Goal: Communication & Community: Answer question/provide support

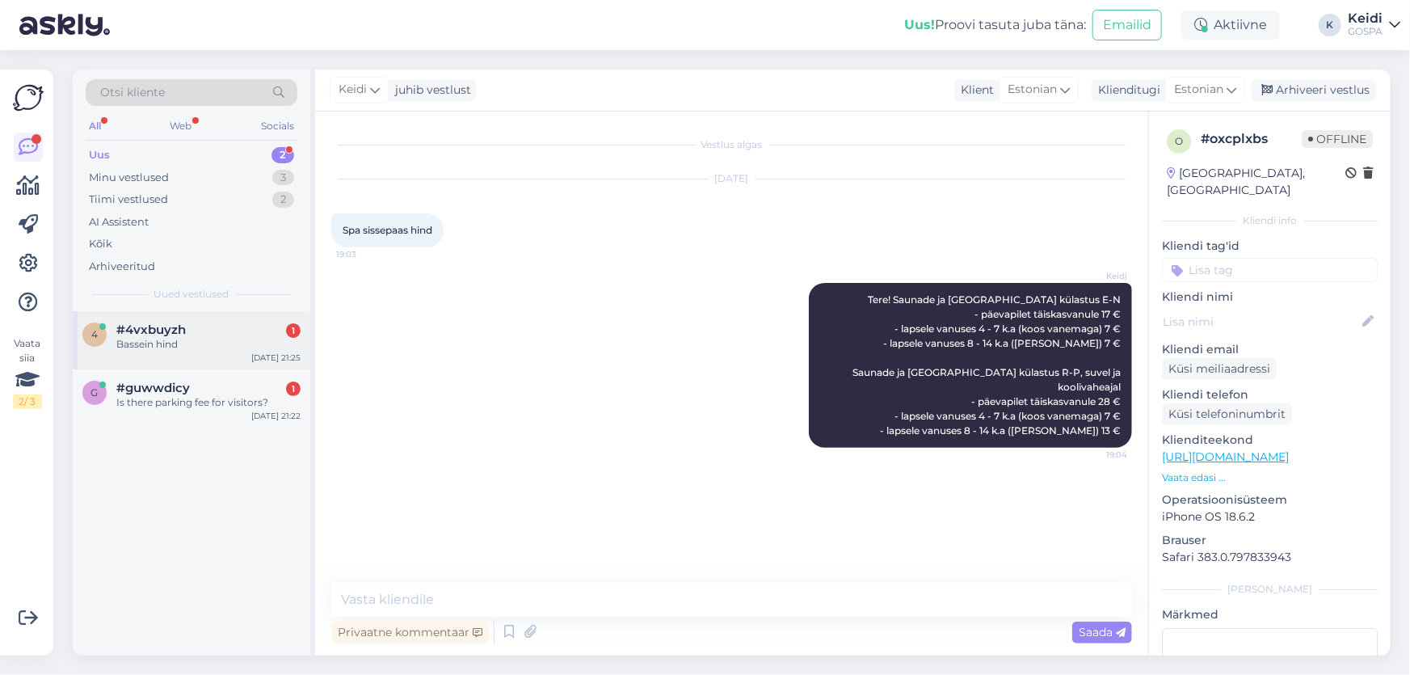
click at [190, 347] on div "Bassein hind" at bounding box center [208, 344] width 184 height 15
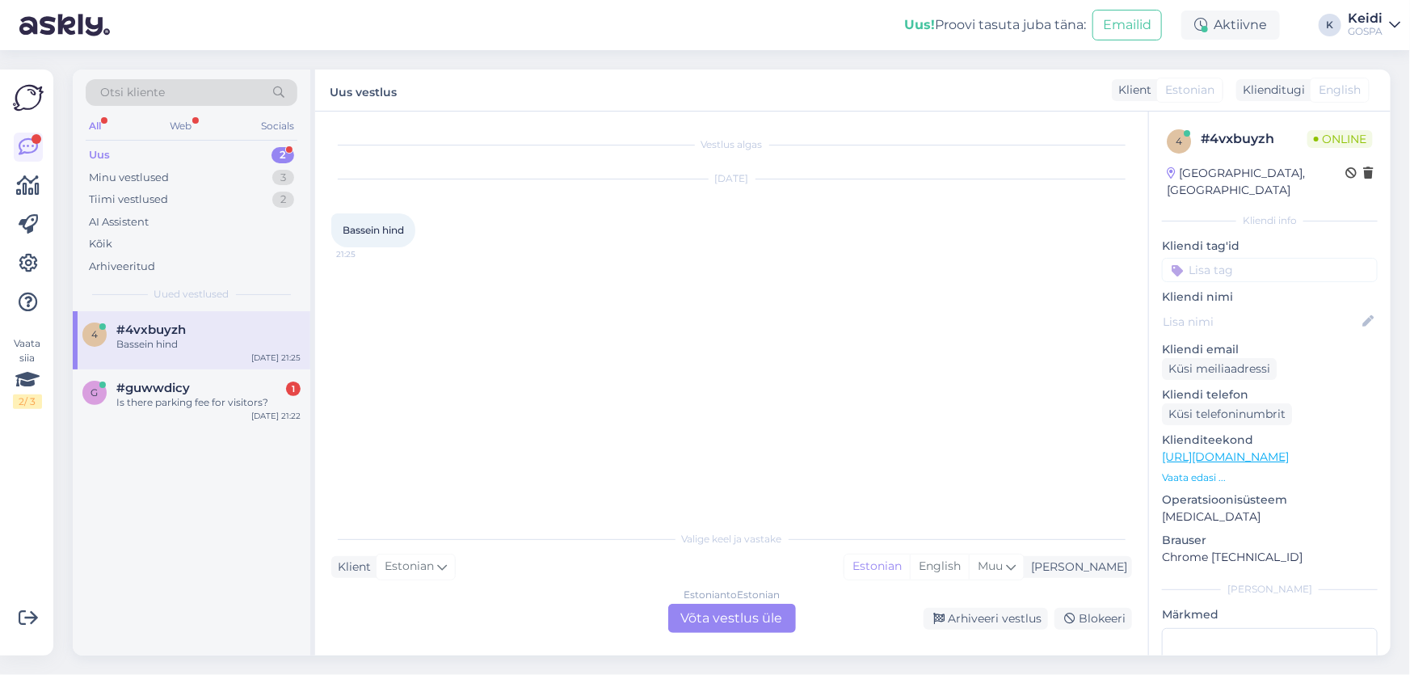
click at [736, 616] on div "Estonian to Estonian Võta vestlus üle" at bounding box center [732, 617] width 128 height 29
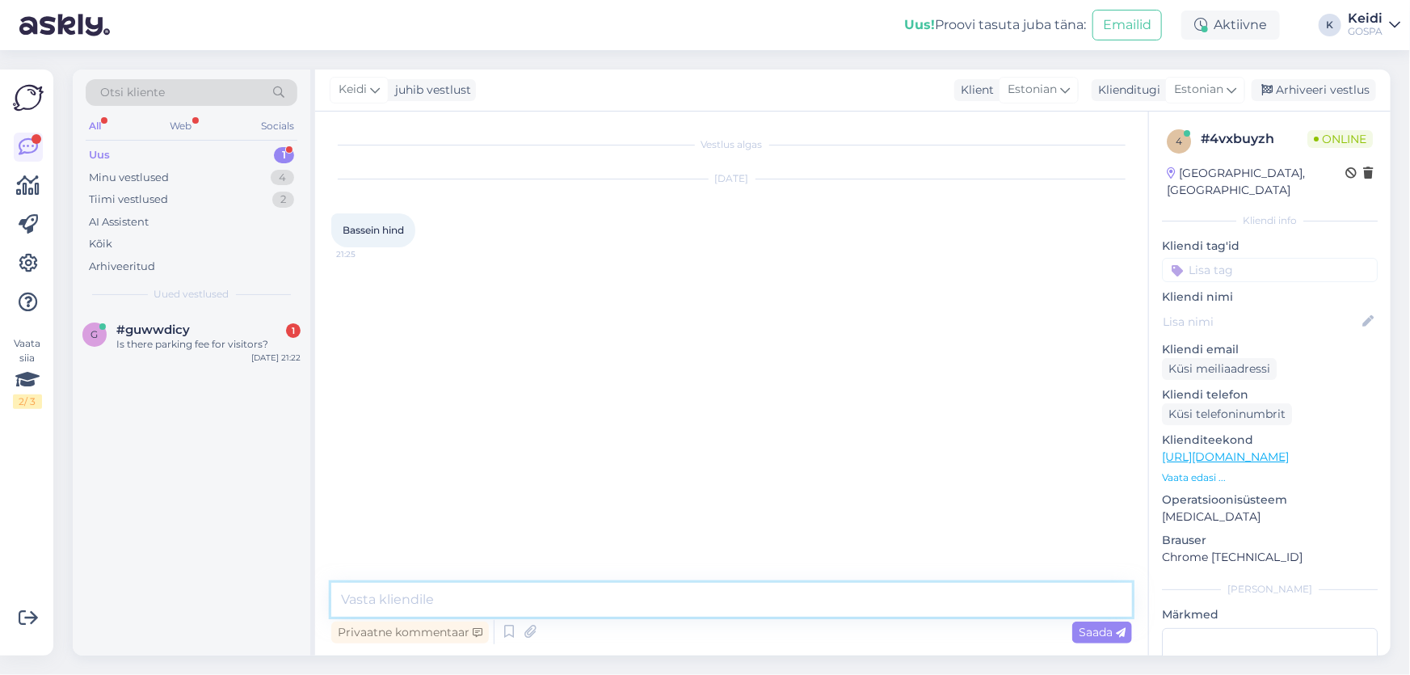
click at [382, 599] on textarea at bounding box center [731, 599] width 801 height 34
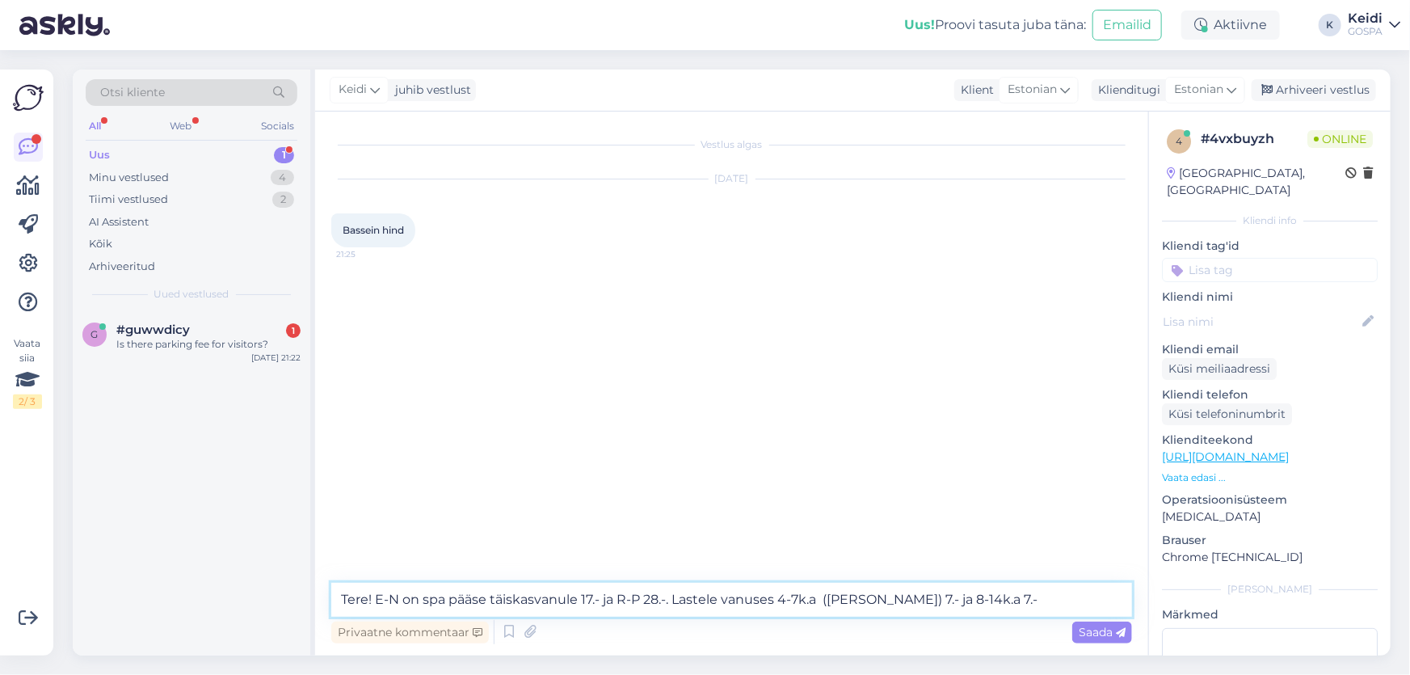
click at [672, 601] on textarea "Tere! E-N on spa pääse täiskasvanule 17.- ja R-P 28.-. Lastele vanuses 4-7k.a (…" at bounding box center [731, 599] width 801 height 34
click at [707, 603] on textarea "Tere! E-N on spa pääse täiskasvanule 17.- ja R-P 28.-. E-N Lastele vanuses 4-7k…" at bounding box center [731, 599] width 801 height 34
click at [847, 601] on textarea "Tere! E-N on spa pääse täiskasvanule 17.- ja R-P 28.-. E-N lastele vanuses 4-7k…" at bounding box center [731, 599] width 801 height 34
click at [843, 599] on textarea "Tere! E-N on spa pääse täiskasvanule 17.- ja R-P 28.-. E-N lastele vanuses 4-7k…" at bounding box center [731, 599] width 801 height 34
click at [847, 600] on textarea "Tere! E-N on spa pääse täiskasvanule 17.- ja R-P 28.-. E-N lastele vanuses 4-7k…" at bounding box center [731, 599] width 801 height 34
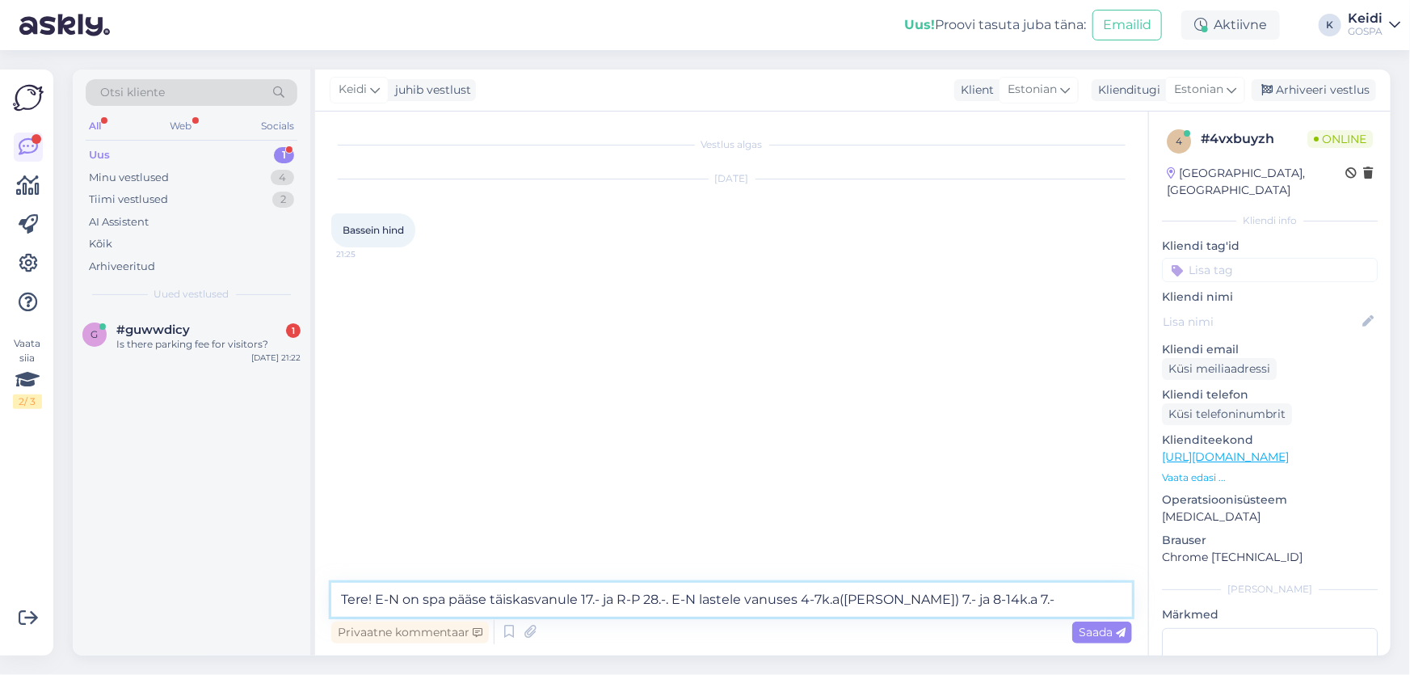
click at [1057, 599] on textarea "Tere! E-N on spa pääse täiskasvanule 17.- ja R-P 28.-. E-N lastele vanuses 4-7k…" at bounding box center [731, 599] width 801 height 34
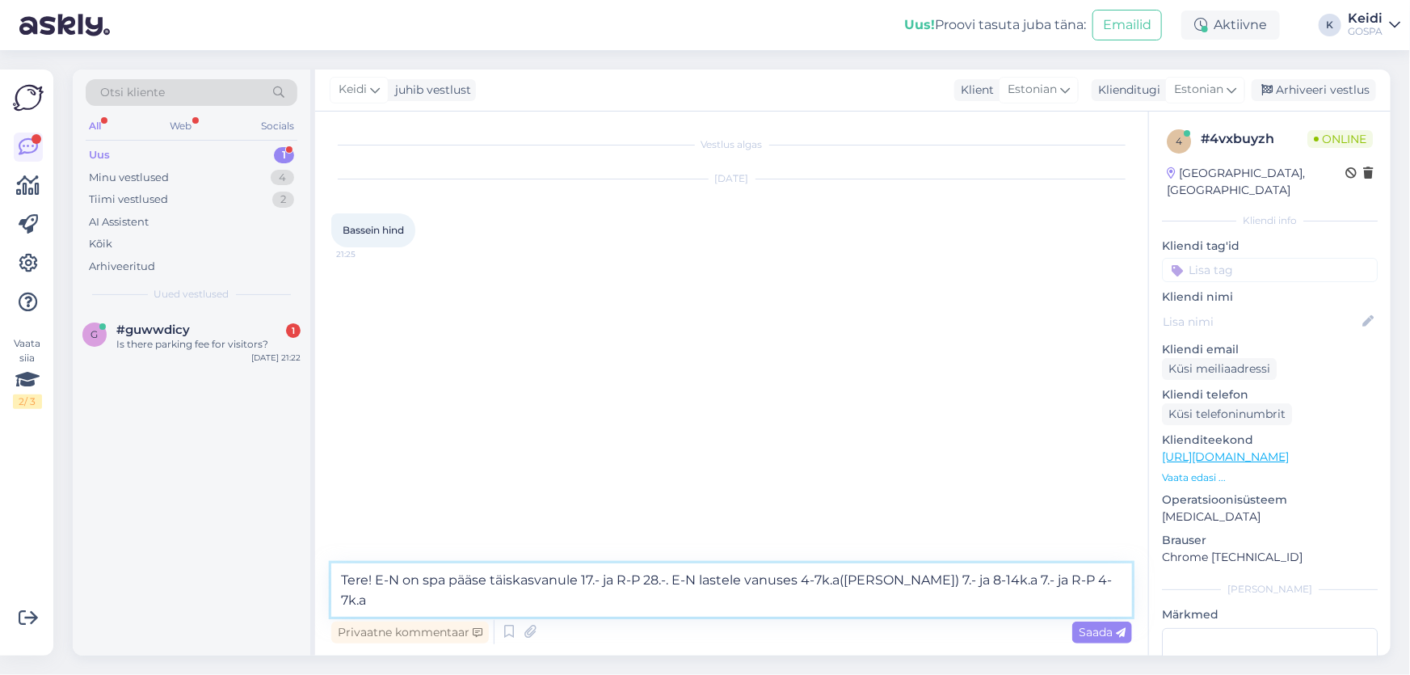
drag, startPoint x: 1032, startPoint y: 583, endPoint x: 1042, endPoint y: 588, distance: 11.6
click at [1032, 583] on textarea "Tere! E-N on spa pääse täiskasvanule 17.- ja R-P 28.-. E-N lastele vanuses 4-7k…" at bounding box center [731, 589] width 801 height 53
click at [420, 603] on textarea "Tere! E-N on spa pääse täiskasvanule 17.- ja R-P 28.-. E-N lastele vanuses 4-7k…" at bounding box center [731, 589] width 801 height 53
click at [523, 599] on textarea "Tere! E-N on spa pääse täiskasvanule 17.- ja R-P 28.-. E-N lastele vanuses 4-7k…" at bounding box center [731, 589] width 801 height 53
click at [452, 599] on textarea "Tere! E-N on spa pääse täiskasvanule 17.- ja R-P 28.-. E-N lastele vanuses 4-7k…" at bounding box center [731, 589] width 801 height 53
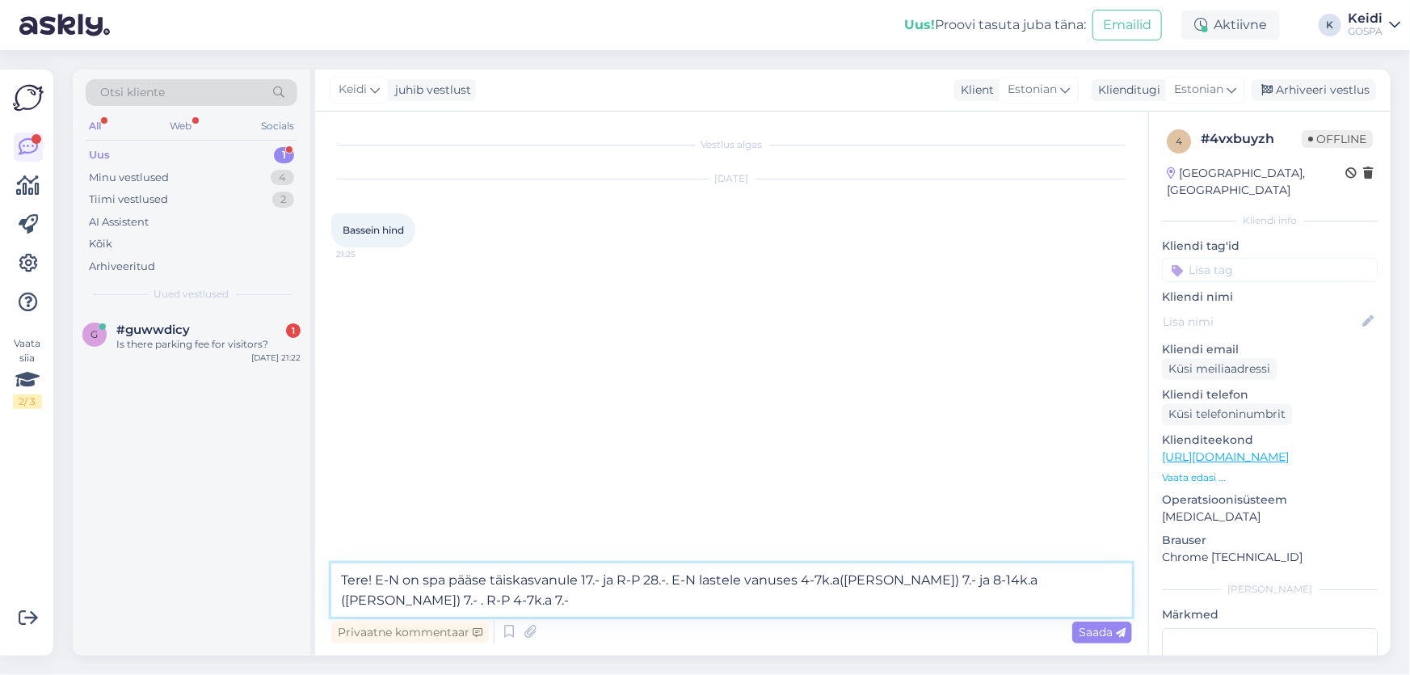
click at [538, 595] on textarea "Tere! E-N on spa pääse täiskasvanule 17.- ja R-P 28.-. E-N lastele vanuses 4-7k…" at bounding box center [731, 589] width 801 height 53
type textarea "Tere! E-N on spa pääse täiskasvanule 17.- ja R-P 28.-. E-N lastele vanuses 4-7k…"
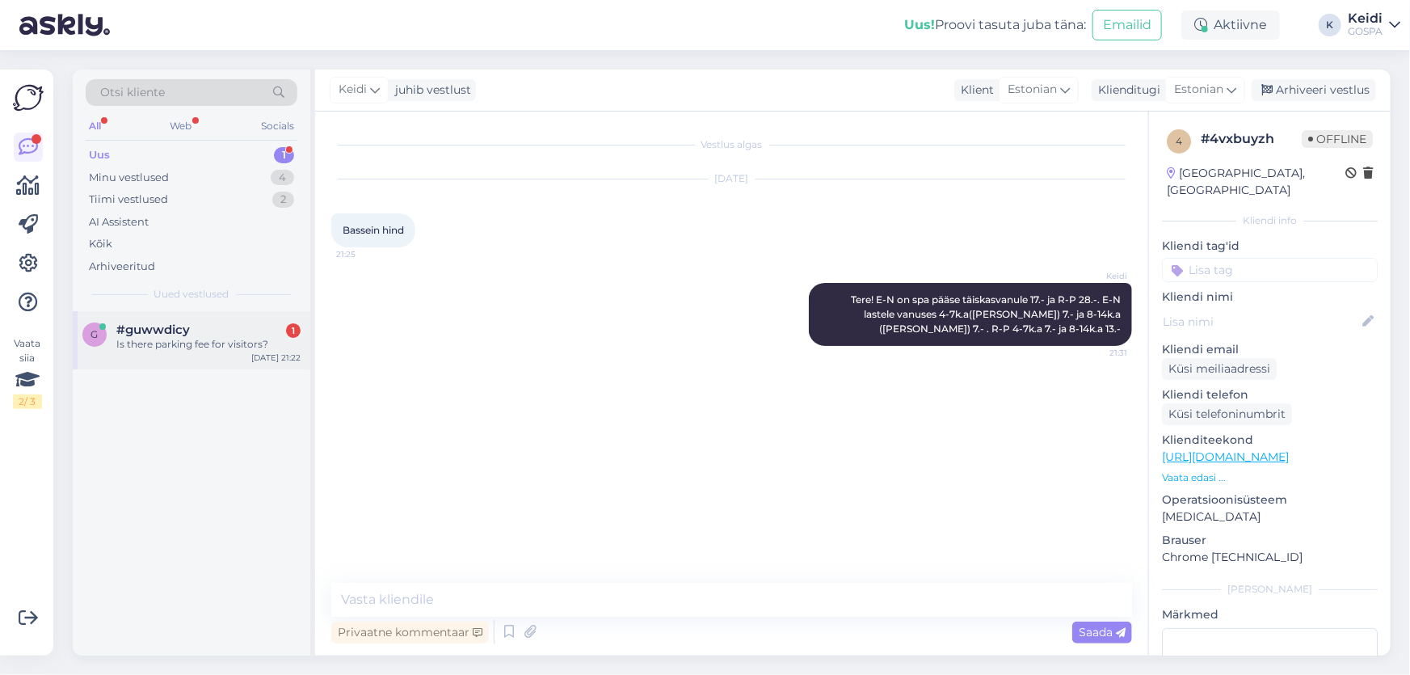
click at [217, 338] on div "Is there parking fee for visitors?" at bounding box center [208, 344] width 184 height 15
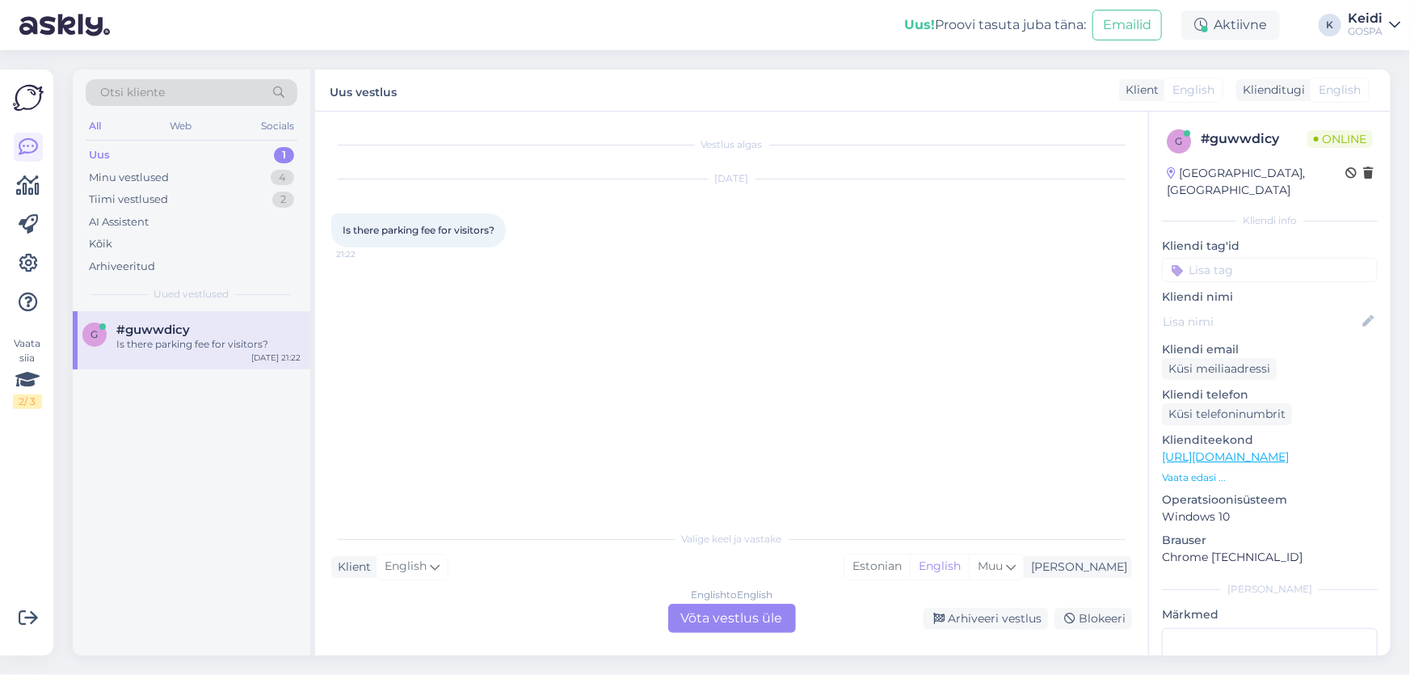
click at [745, 625] on div "English to English Võta vestlus üle" at bounding box center [732, 617] width 128 height 29
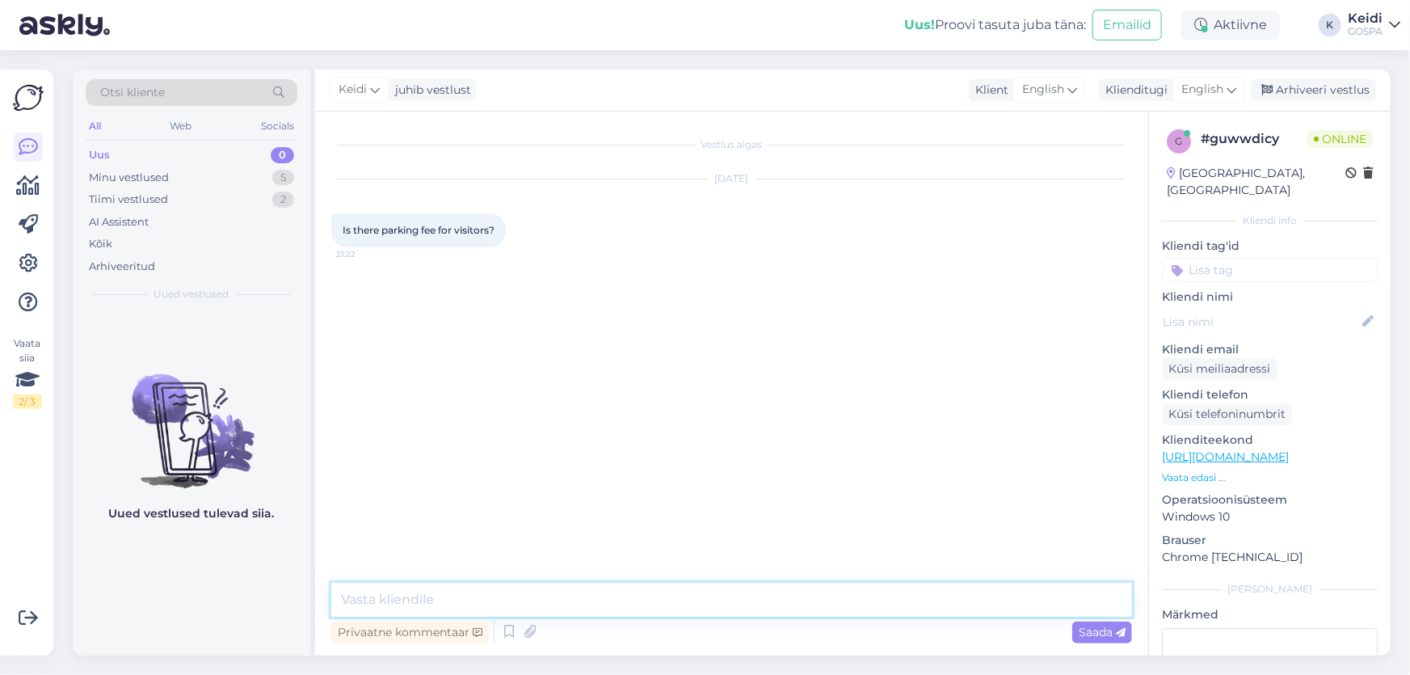
click at [380, 600] on textarea at bounding box center [731, 599] width 801 height 34
click at [426, 598] on textarea "Hello! Parkinf is free around our hotel." at bounding box center [731, 599] width 801 height 34
drag, startPoint x: 598, startPoint y: 600, endPoint x: 383, endPoint y: 606, distance: 214.9
click at [383, 606] on textarea "Hello! Parking is free around our hotel." at bounding box center [731, 599] width 801 height 34
type textarea "Hello! There is no fee, our parking is free! :)"
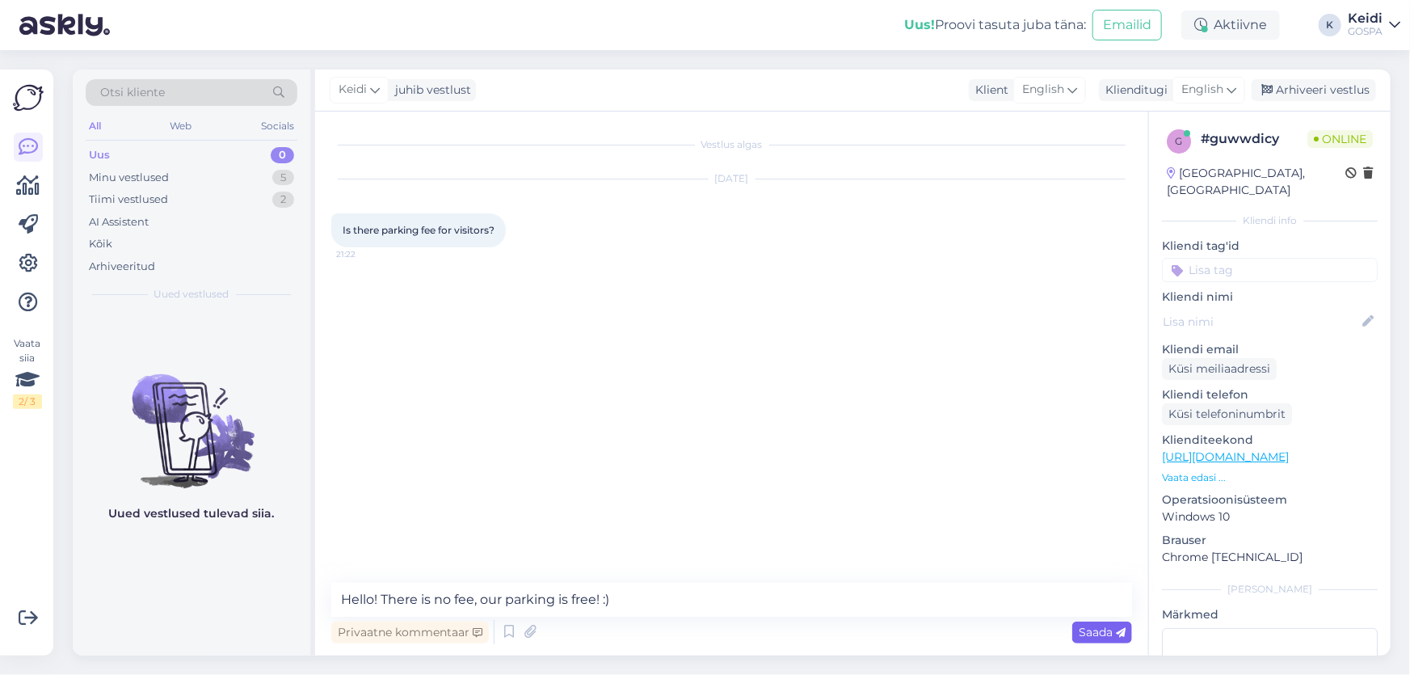
click at [1110, 628] on span "Saada" at bounding box center [1101, 631] width 47 height 15
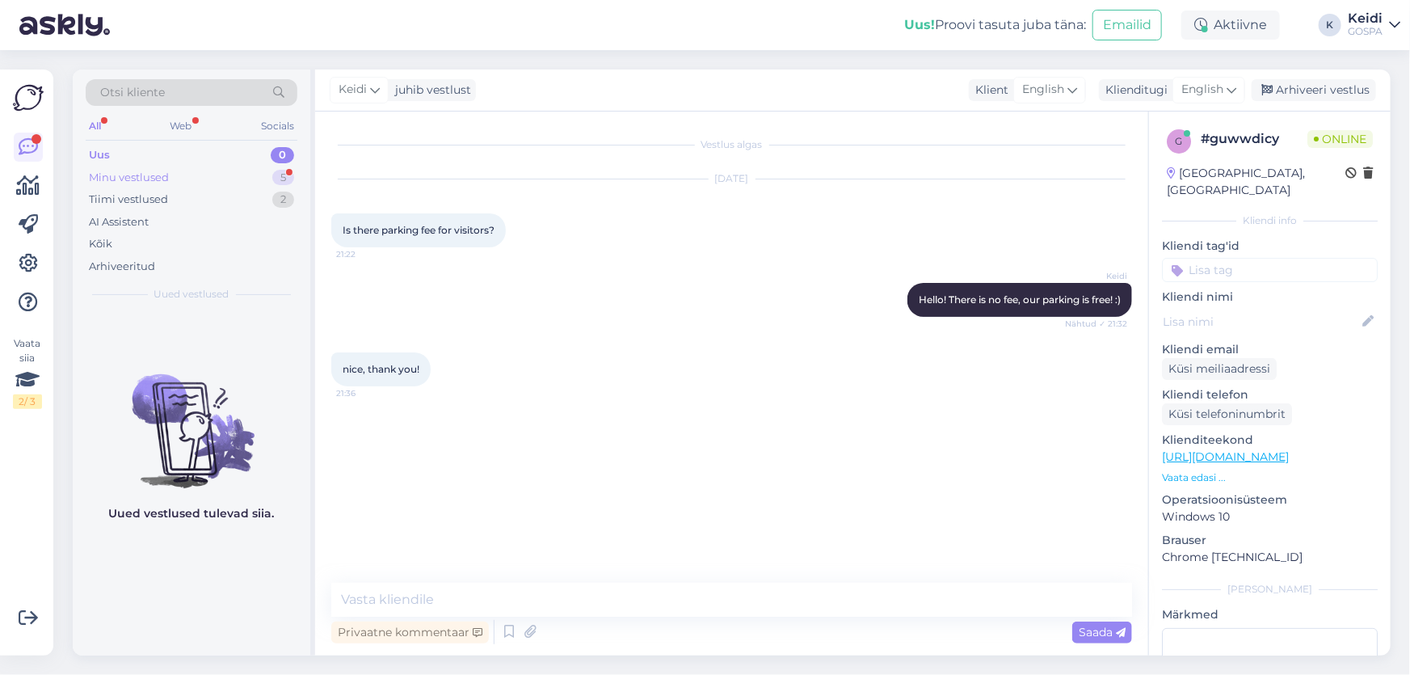
click at [124, 180] on div "Minu vestlused" at bounding box center [129, 178] width 80 height 16
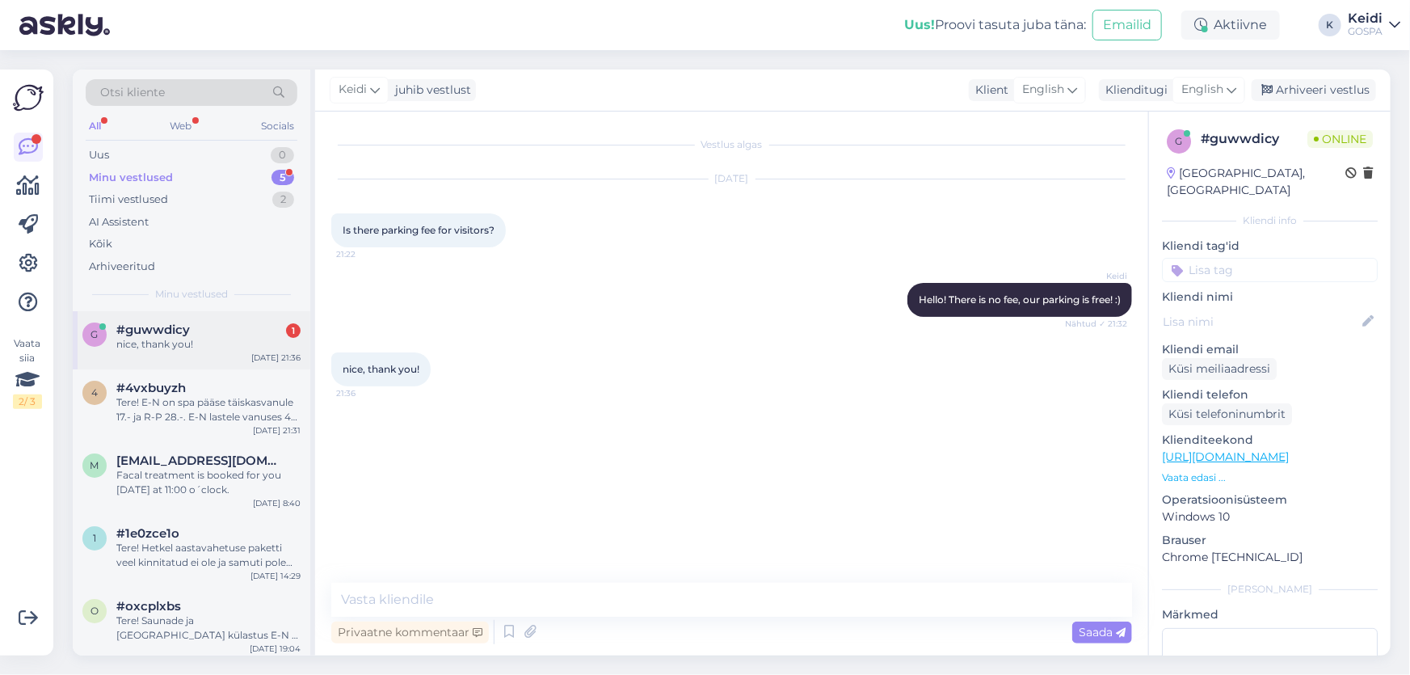
click at [208, 331] on div "#guwwdicy 1" at bounding box center [208, 329] width 184 height 15
click at [168, 174] on div "Minu vestlused" at bounding box center [131, 178] width 84 height 16
